Goal: Complete application form

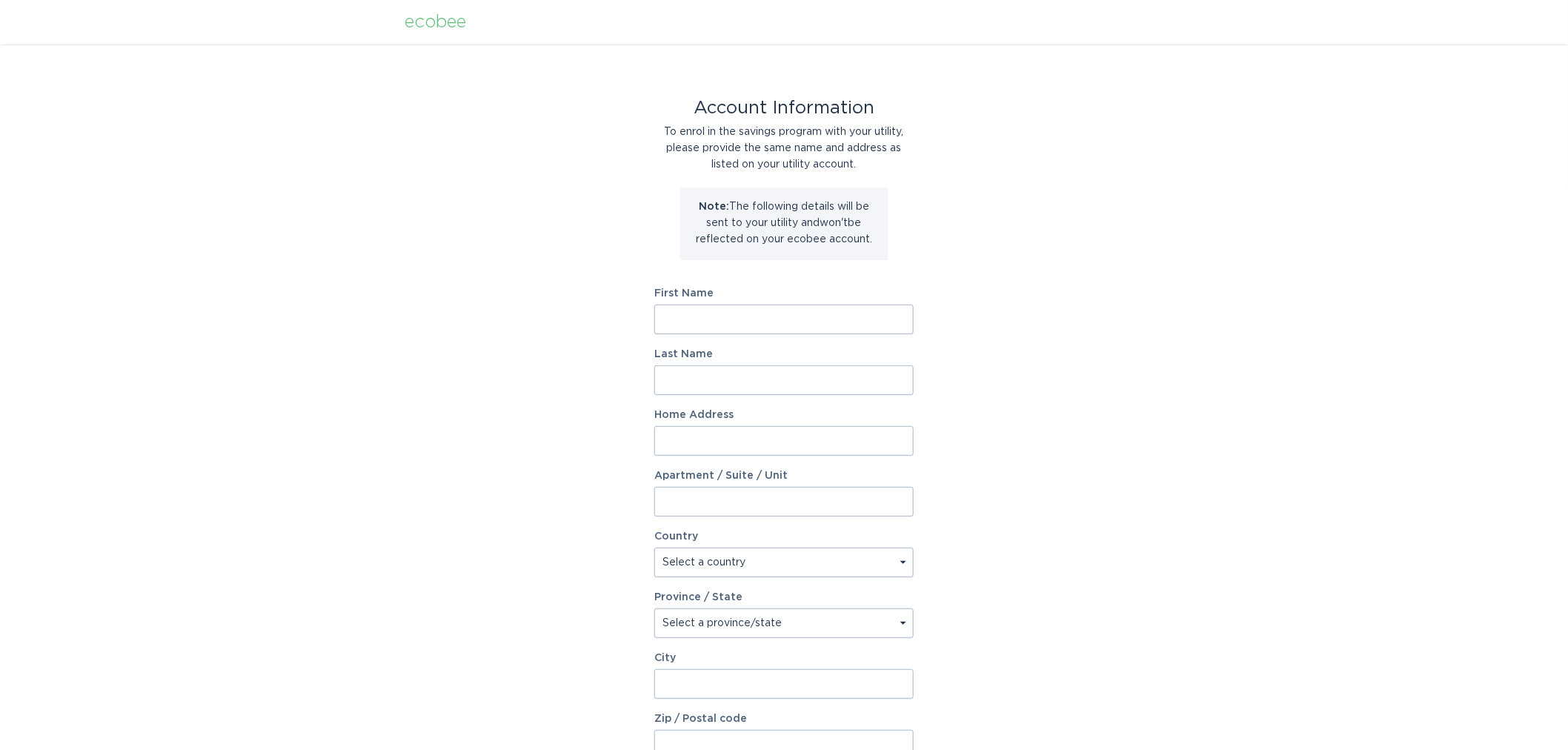
click at [804, 309] on input "First Name" at bounding box center [784, 319] width 260 height 29
type input "[PERSON_NAME]"
click at [804, 383] on input "Last Name" at bounding box center [784, 380] width 260 height 29
type input "[PERSON_NAME]"
click at [821, 444] on input "Home Address" at bounding box center [784, 440] width 260 height 29
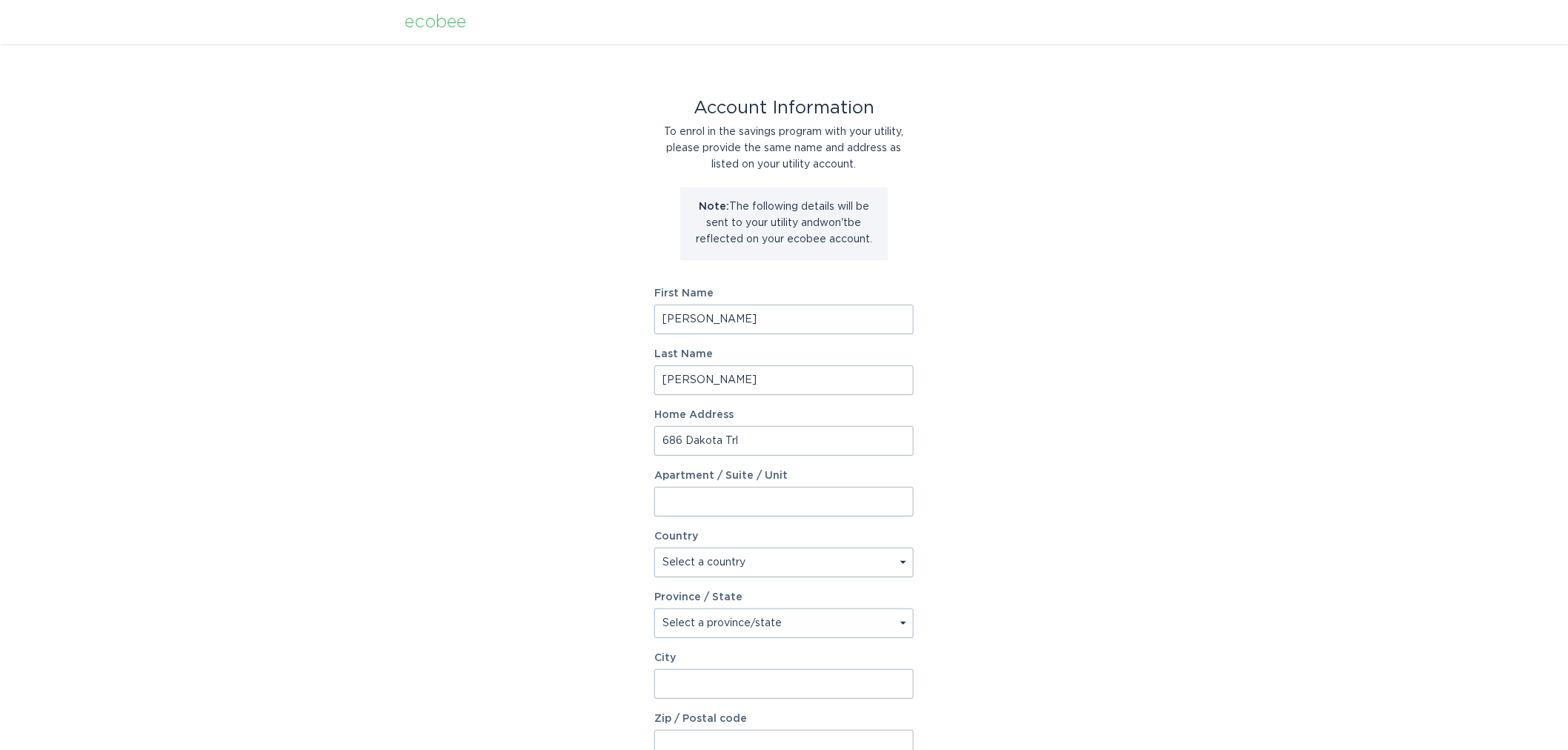
type input "686 Dakota Trl"
click at [852, 572] on select "Select a country [GEOGRAPHIC_DATA] [GEOGRAPHIC_DATA]" at bounding box center [784, 562] width 260 height 29
select select "US"
click at [654, 548] on select "Select a country [GEOGRAPHIC_DATA] [GEOGRAPHIC_DATA]" at bounding box center [784, 562] width 260 height 29
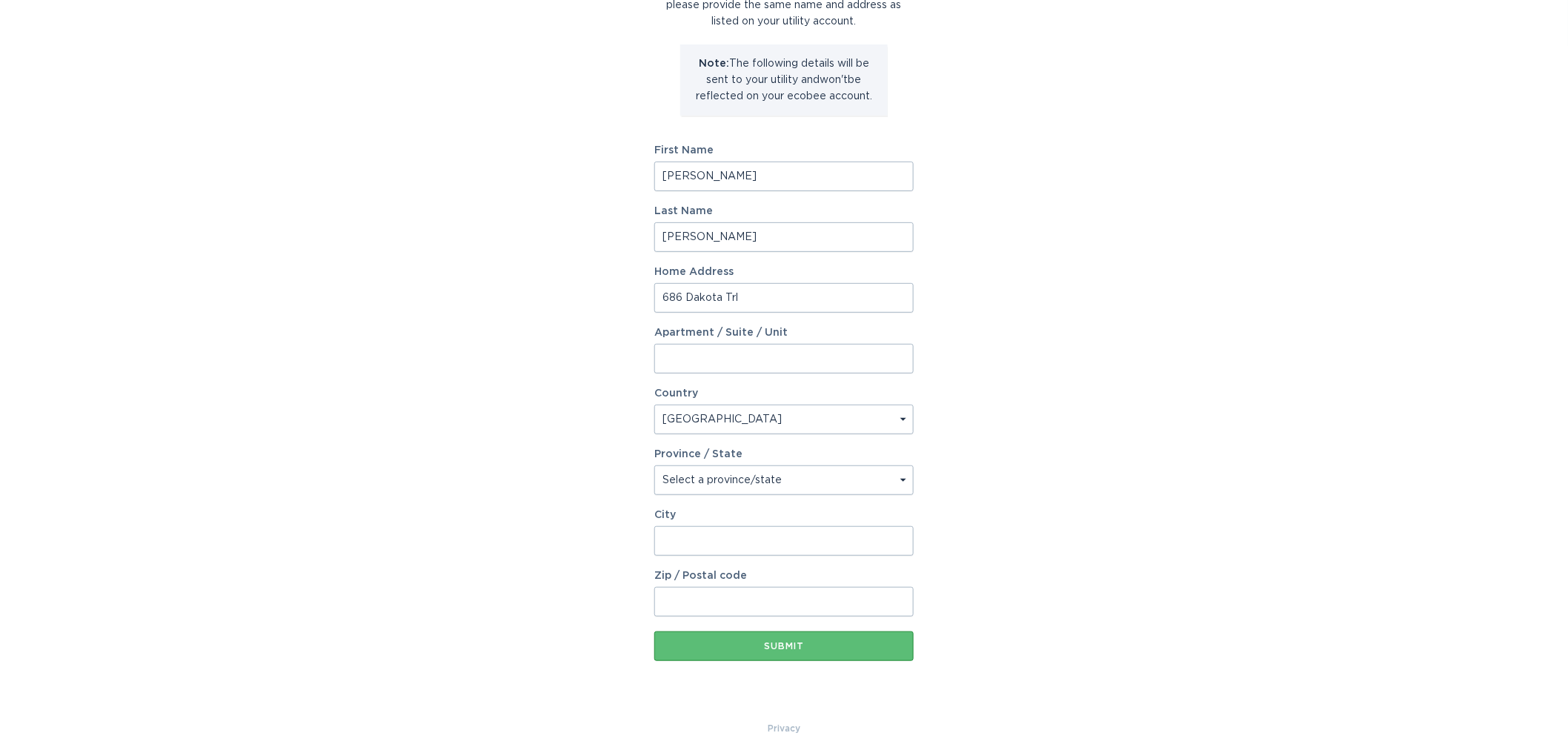
scroll to position [151, 0]
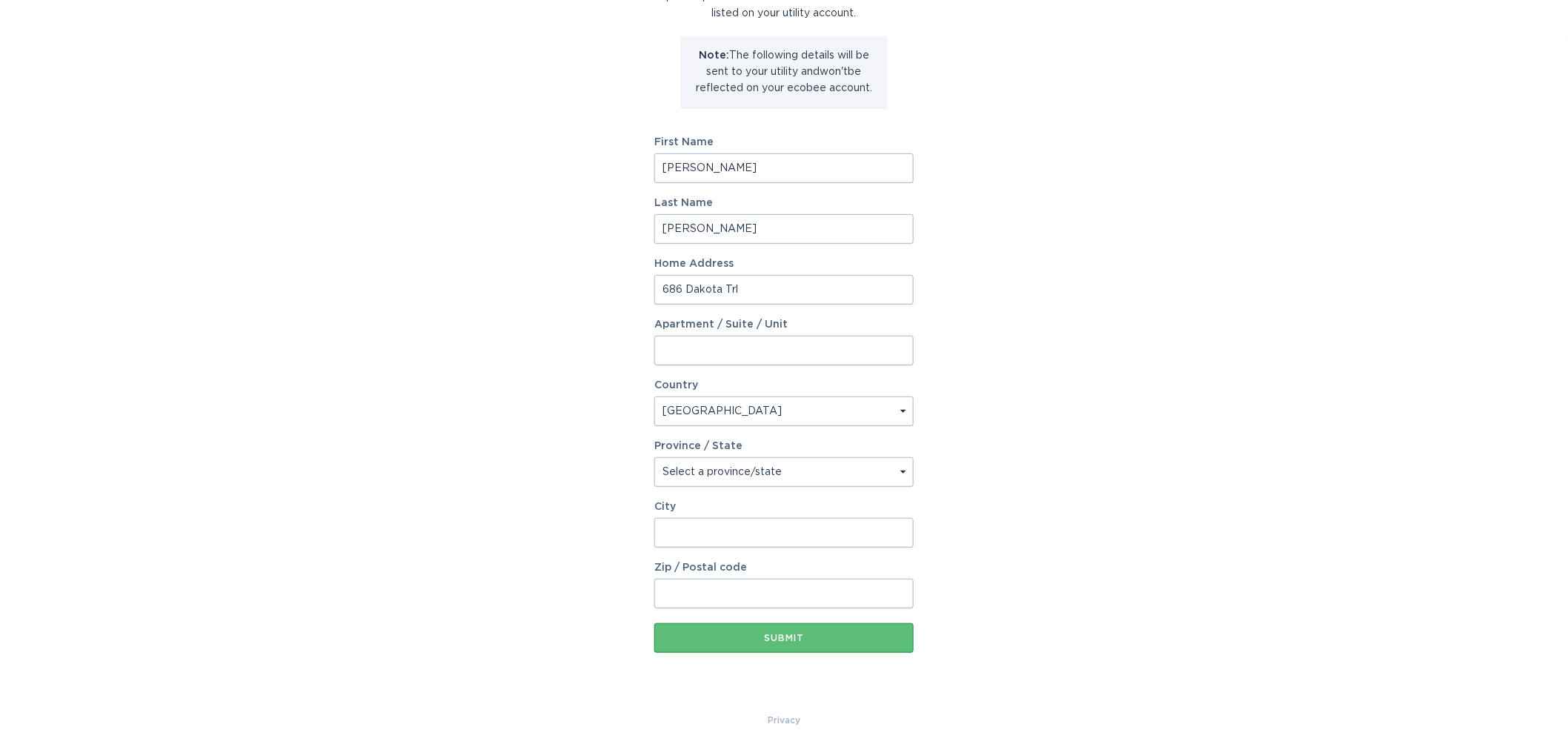
click at [732, 465] on select "Select a province/state [US_STATE] [US_STATE] [US_STATE] [US_STATE] [US_STATE] …" at bounding box center [784, 472] width 260 height 29
select select "NJ"
click at [654, 457] on select "Select a province/state [US_STATE] [US_STATE] [US_STATE] [US_STATE] [US_STATE] …" at bounding box center [784, 472] width 260 height 29
click at [727, 530] on input "City" at bounding box center [784, 532] width 260 height 29
type input "[GEOGRAPHIC_DATA]"
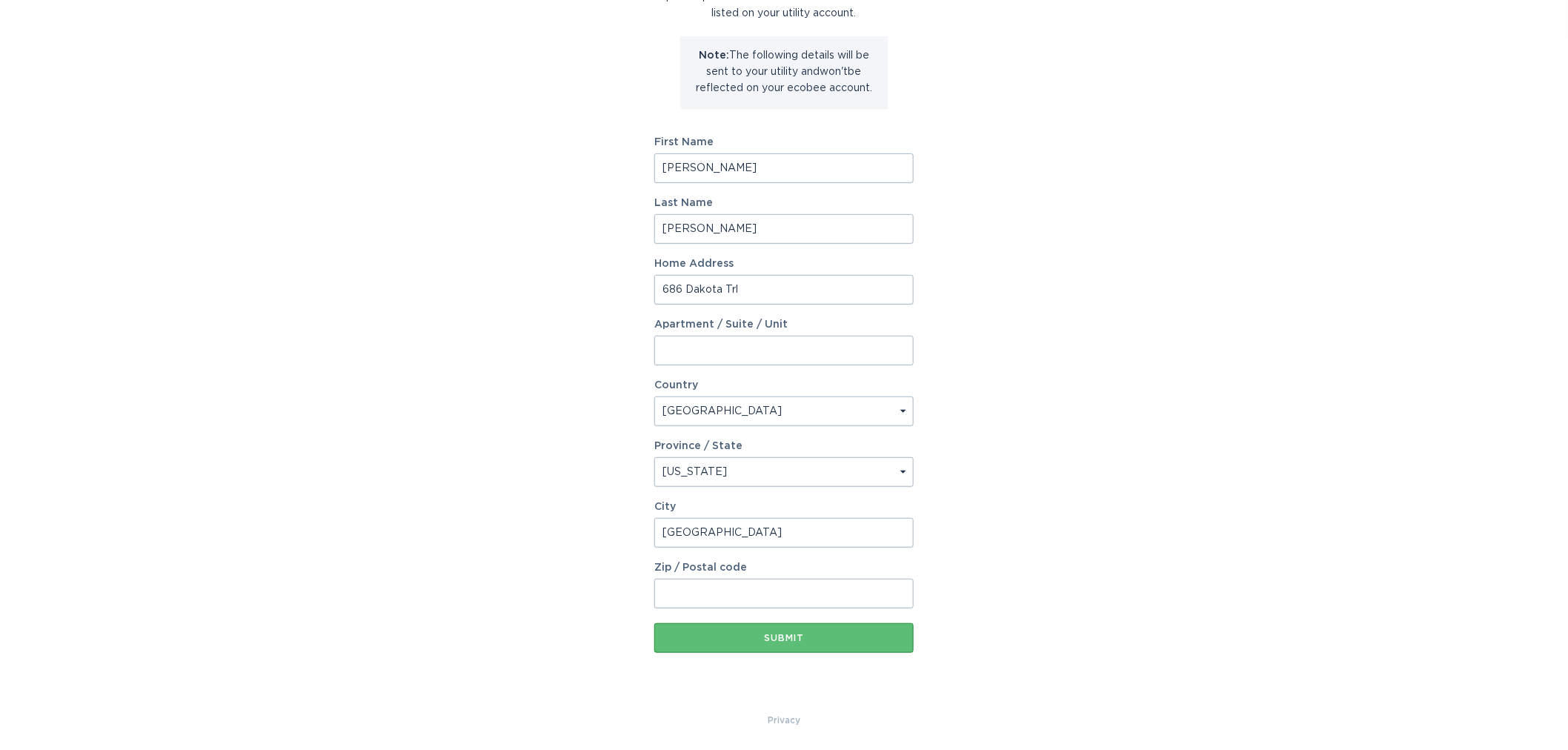
click at [857, 590] on input "Zip / Postal code" at bounding box center [784, 594] width 260 height 29
type input "07417"
click at [856, 634] on div "Submit" at bounding box center [784, 638] width 244 height 9
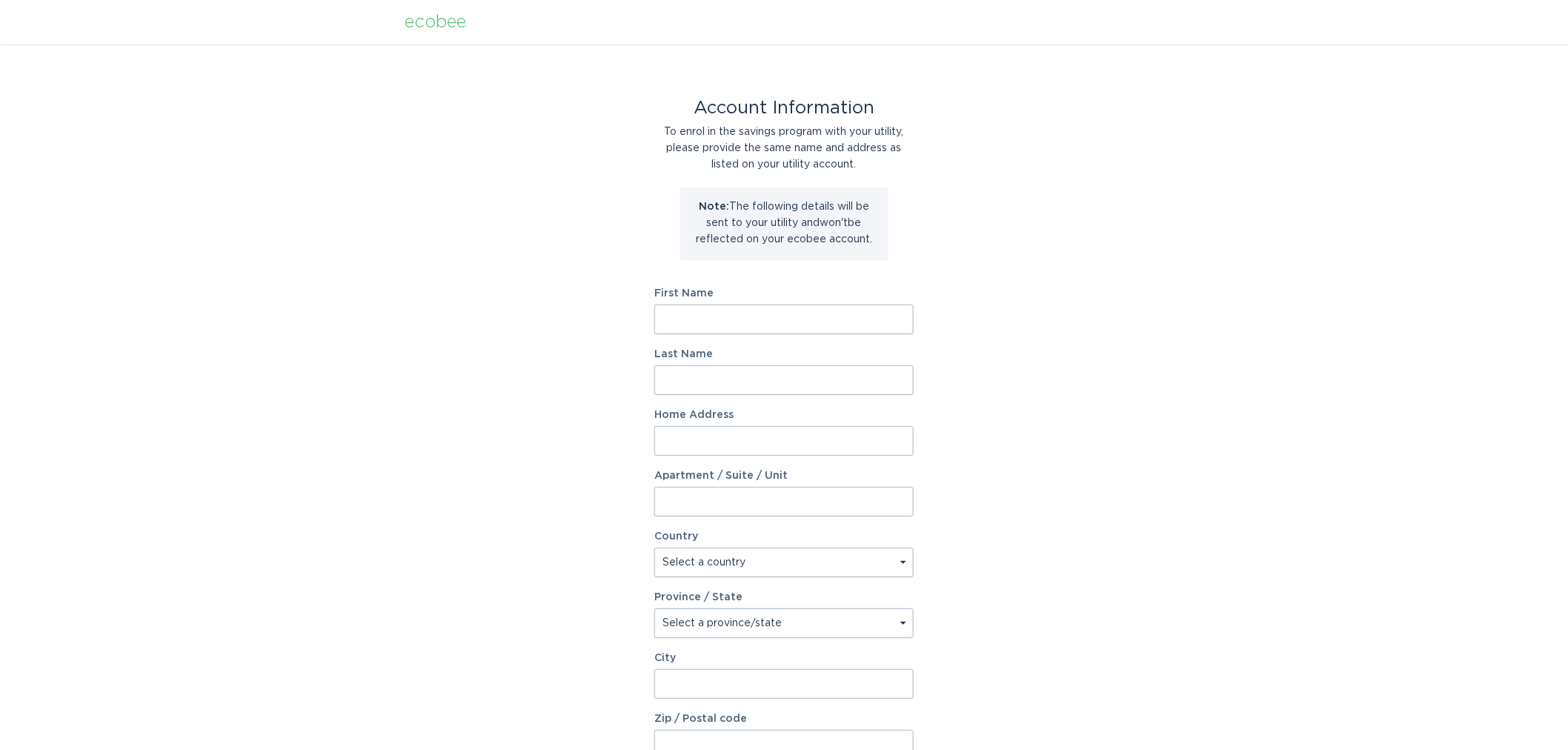
click at [841, 312] on input "First Name" at bounding box center [784, 319] width 260 height 29
type input "[PERSON_NAME]"
click at [848, 369] on input "Last Name" at bounding box center [784, 380] width 260 height 29
type input "[PERSON_NAME]"
click at [834, 440] on input "Home Address" at bounding box center [784, 440] width 260 height 29
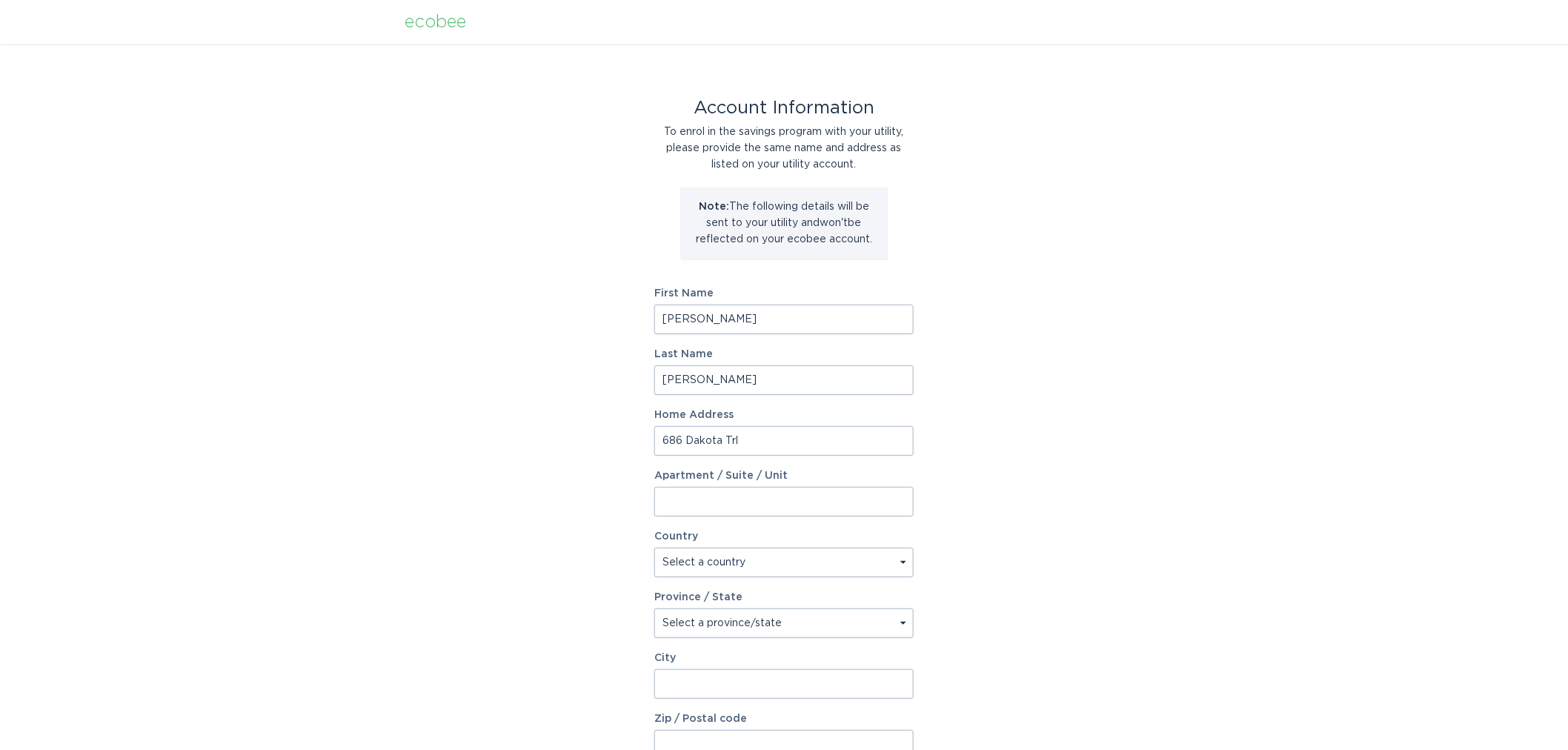
type input "686 Dakota Trl"
click at [780, 560] on select "Select a country [GEOGRAPHIC_DATA] [GEOGRAPHIC_DATA]" at bounding box center [784, 562] width 260 height 29
select select "US"
click at [654, 548] on select "Select a country [GEOGRAPHIC_DATA] [GEOGRAPHIC_DATA]" at bounding box center [784, 562] width 260 height 29
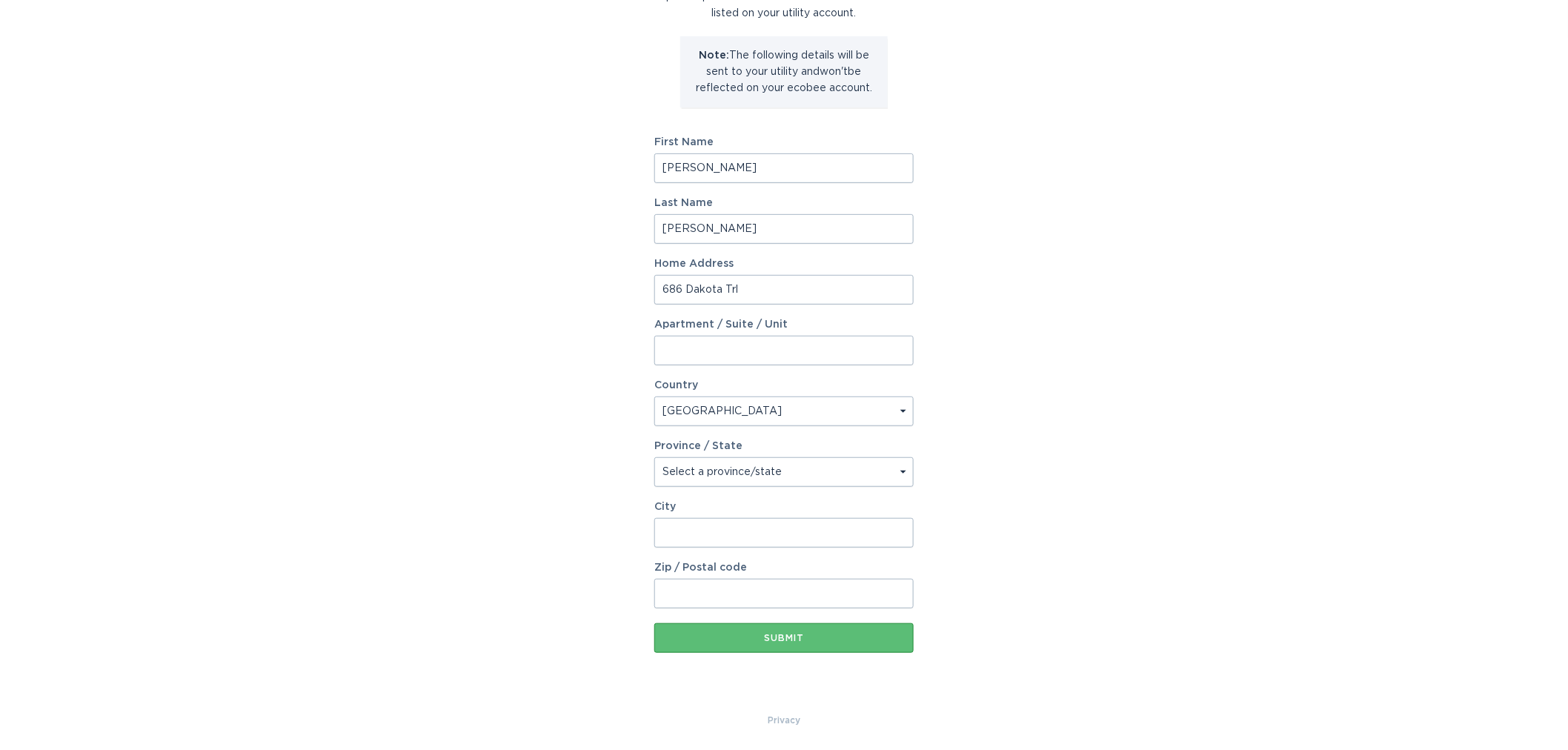
click at [771, 473] on select "Select a province/state [US_STATE] [US_STATE] [US_STATE] [US_STATE] [US_STATE] …" at bounding box center [784, 472] width 260 height 29
select select "NJ"
click at [654, 457] on select "Select a province/state [US_STATE] [US_STATE] [US_STATE] [US_STATE] [US_STATE] …" at bounding box center [784, 472] width 260 height 29
click at [715, 529] on input "City" at bounding box center [784, 532] width 260 height 29
type input "[GEOGRAPHIC_DATA]"
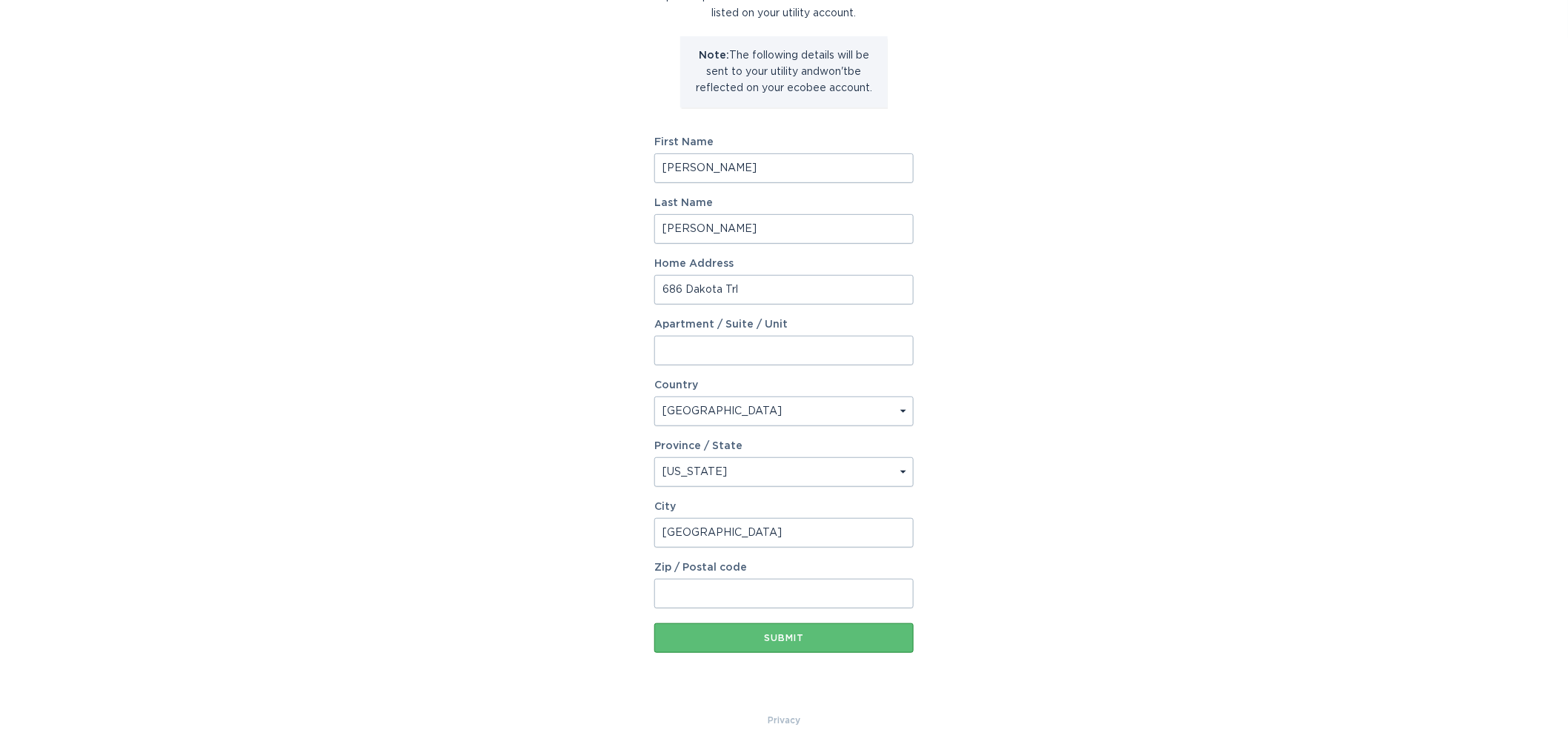
click at [756, 593] on input "Zip / Postal code" at bounding box center [784, 594] width 260 height 29
type input "07417"
click at [772, 634] on div "Submit" at bounding box center [784, 638] width 244 height 9
